Goal: Information Seeking & Learning: Check status

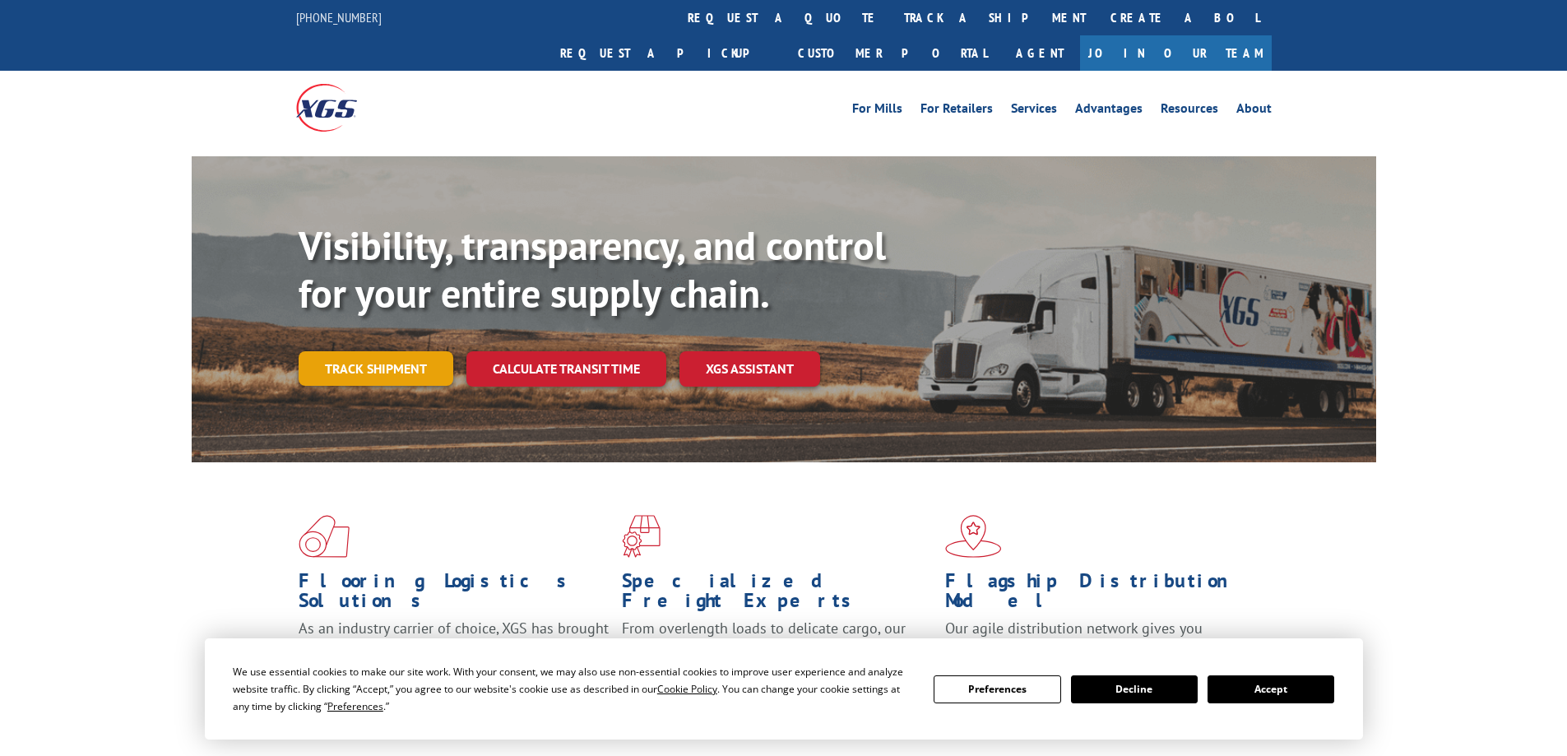
click at [402, 351] on link "Track shipment" at bounding box center [376, 368] width 155 height 35
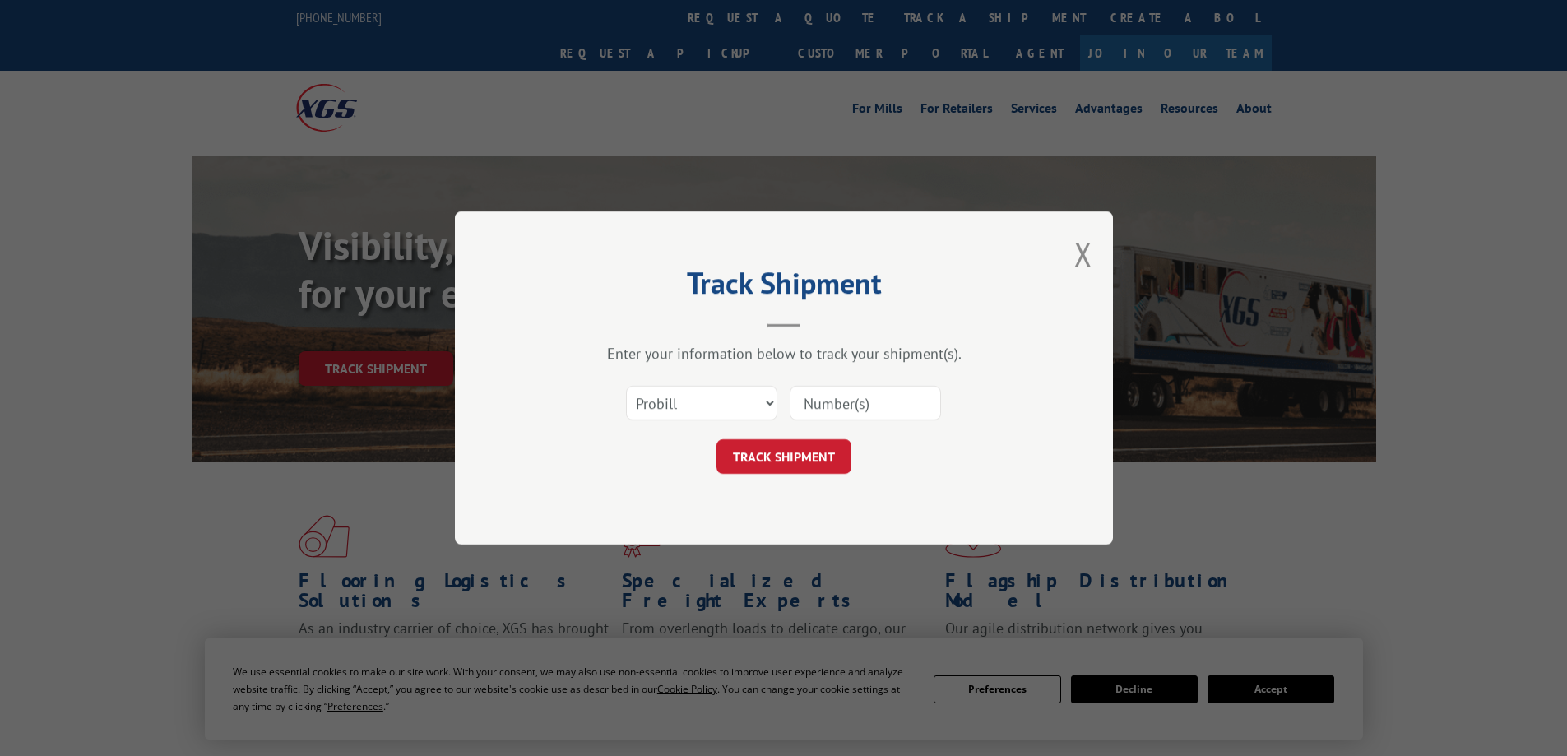
click at [866, 406] on input at bounding box center [865, 403] width 151 height 35
paste input "16945429"
type input "16945429"
click button "TRACK SHIPMENT" at bounding box center [783, 456] width 135 height 35
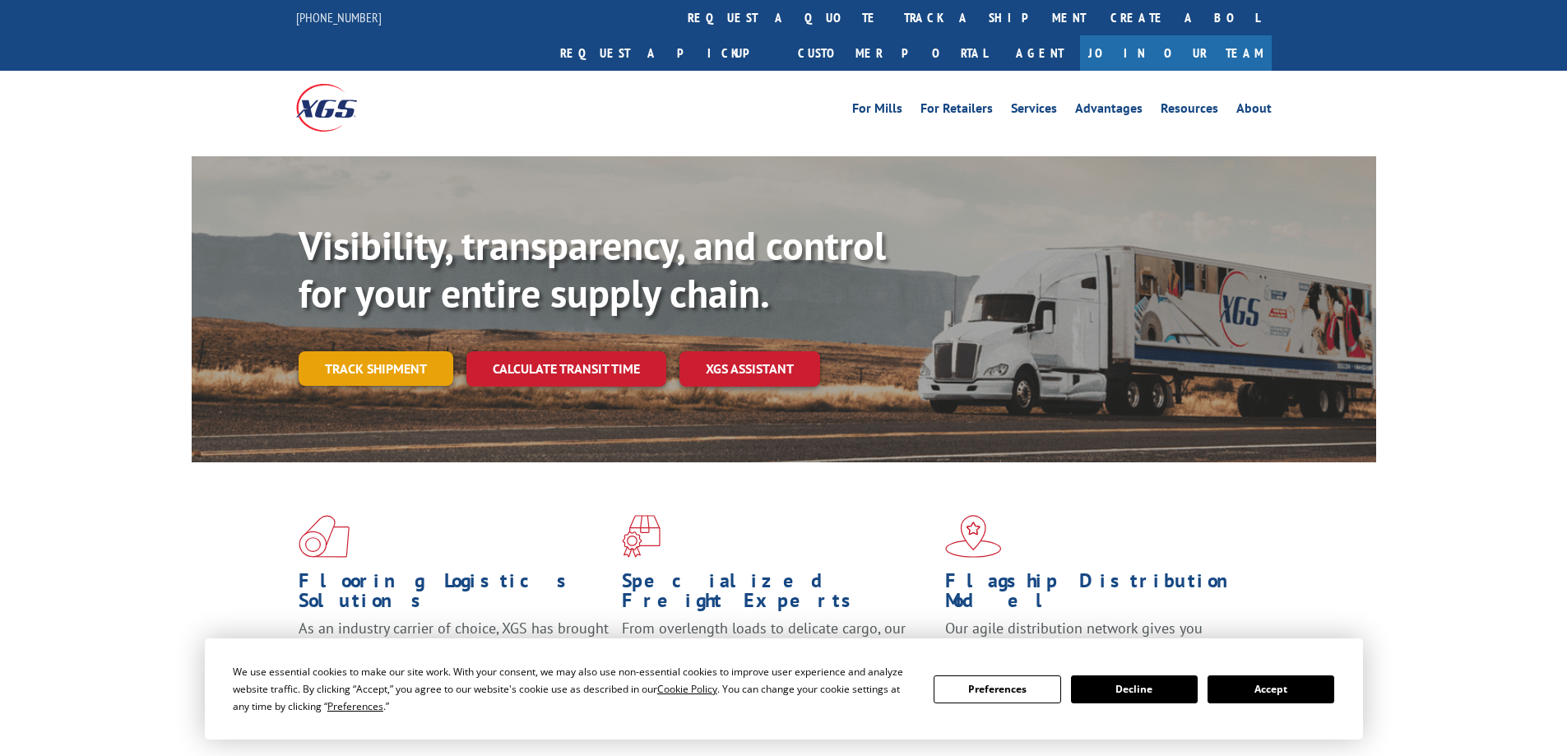
click at [426, 351] on link "Track shipment" at bounding box center [376, 368] width 155 height 35
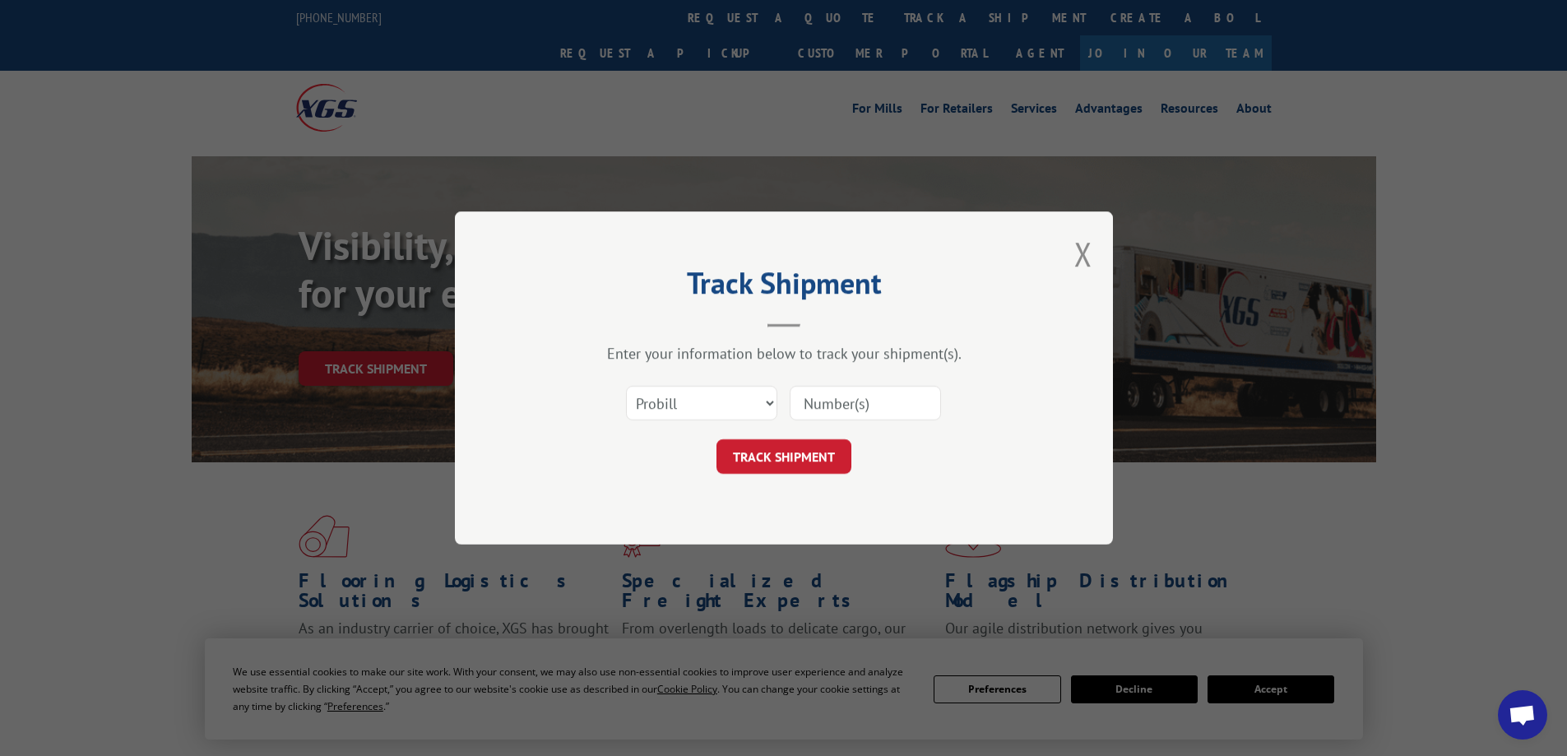
click at [849, 390] on input at bounding box center [865, 403] width 151 height 35
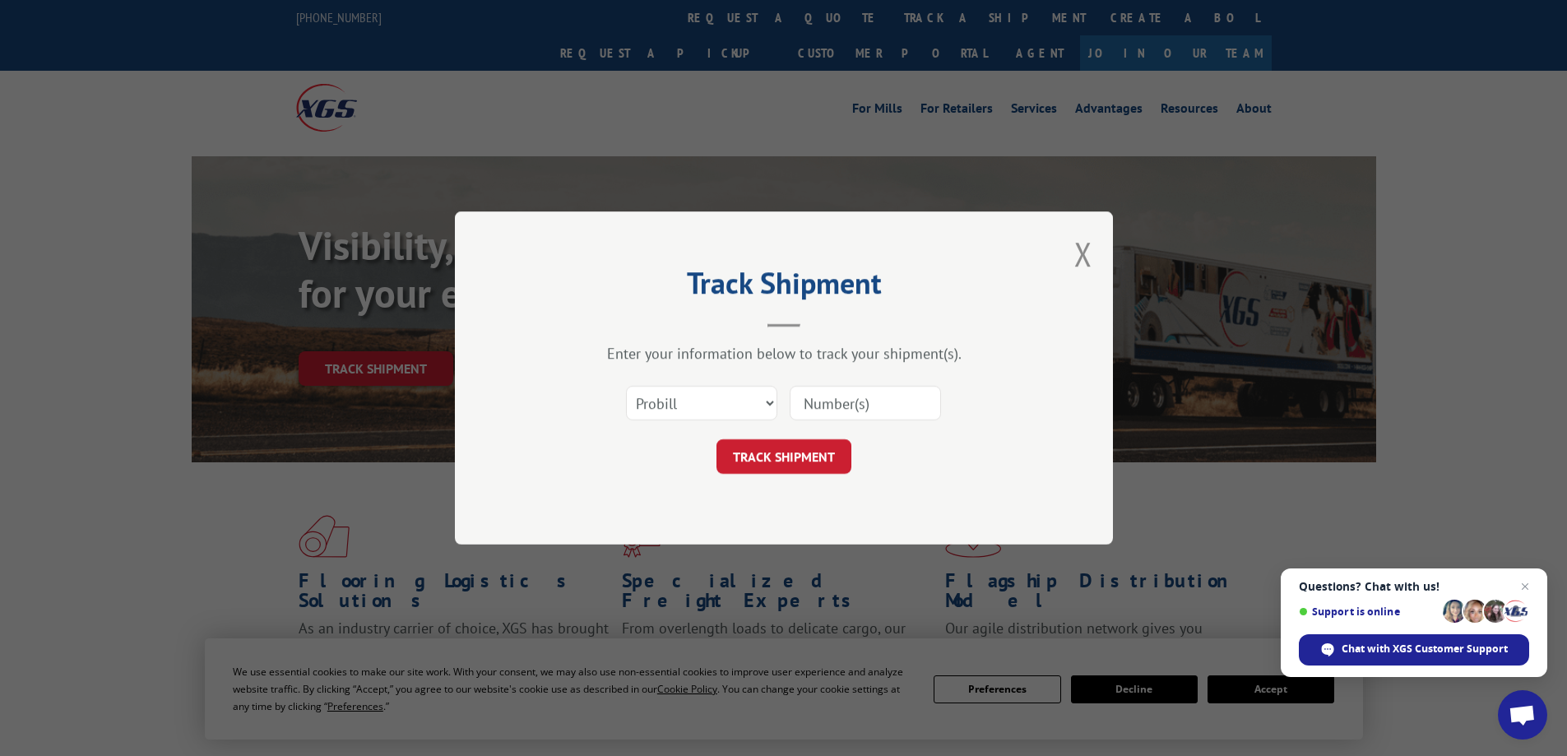
paste input "16945325"
type input "16945325"
click button "TRACK SHIPMENT" at bounding box center [783, 456] width 135 height 35
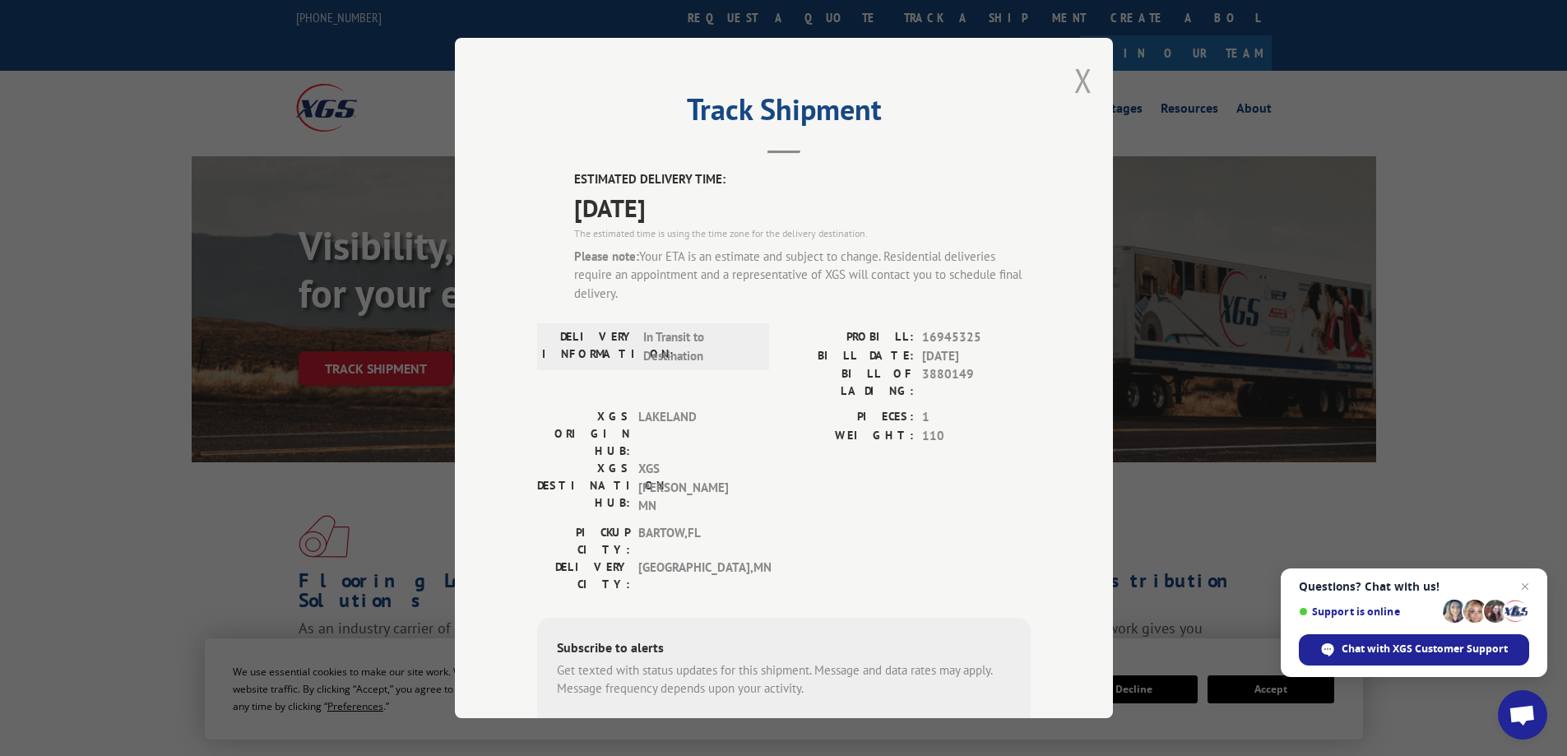
click at [1075, 74] on button "Close modal" at bounding box center [1083, 80] width 18 height 44
